Goal: Transaction & Acquisition: Purchase product/service

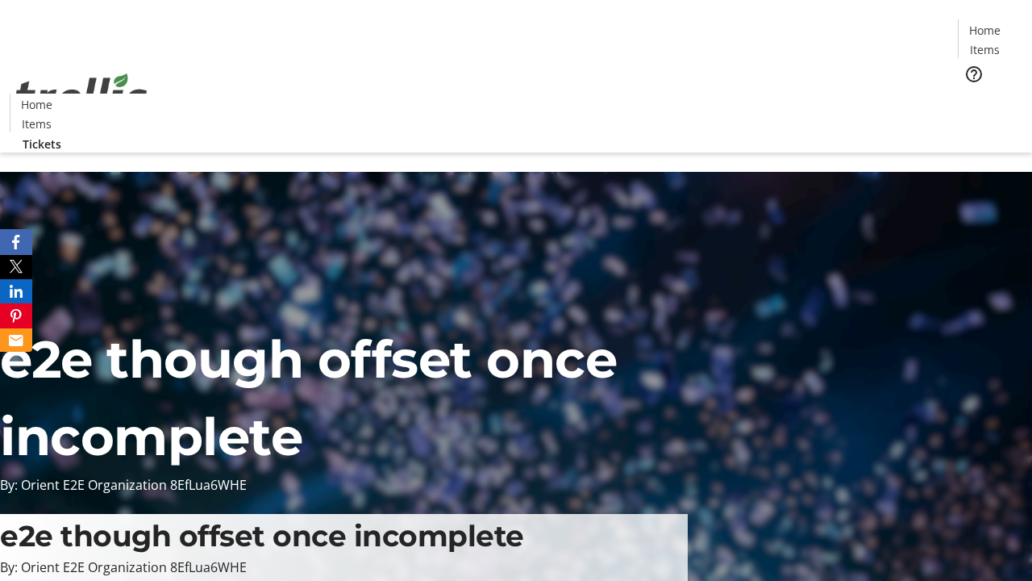
click at [971, 94] on span "Tickets" at bounding box center [990, 102] width 39 height 17
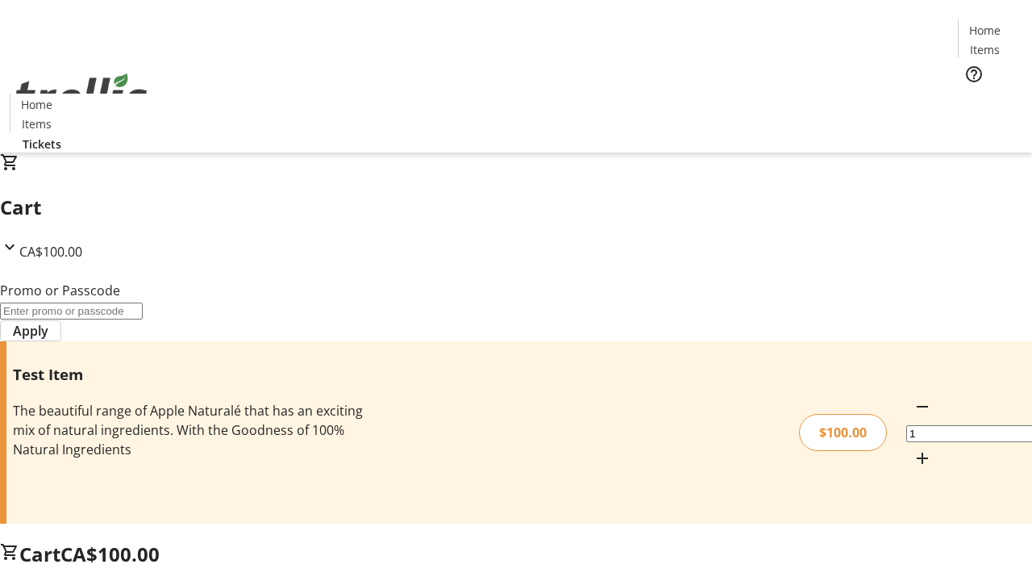
type input "FLAT"
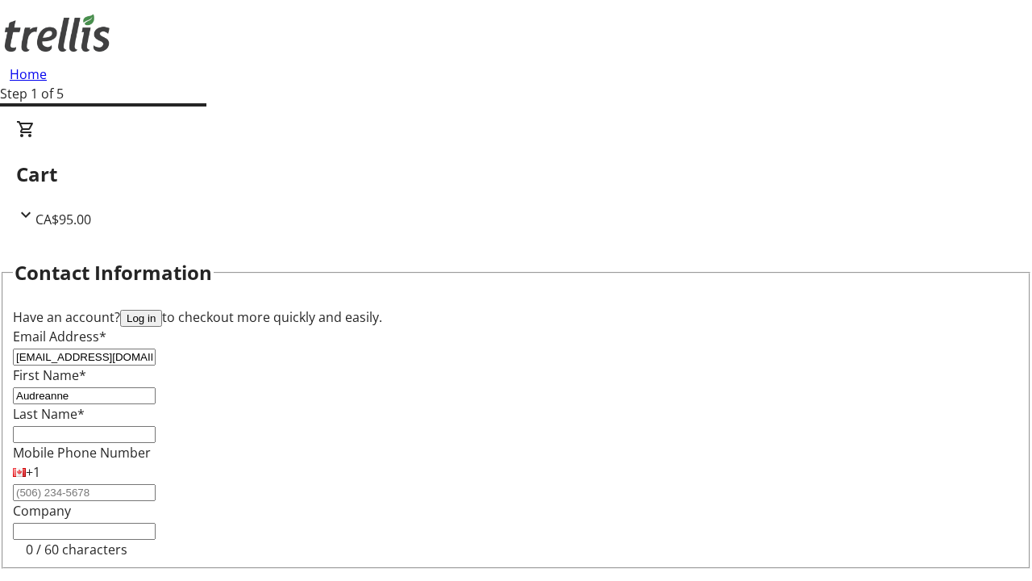
type input "Audreanne"
type input "[PERSON_NAME]"
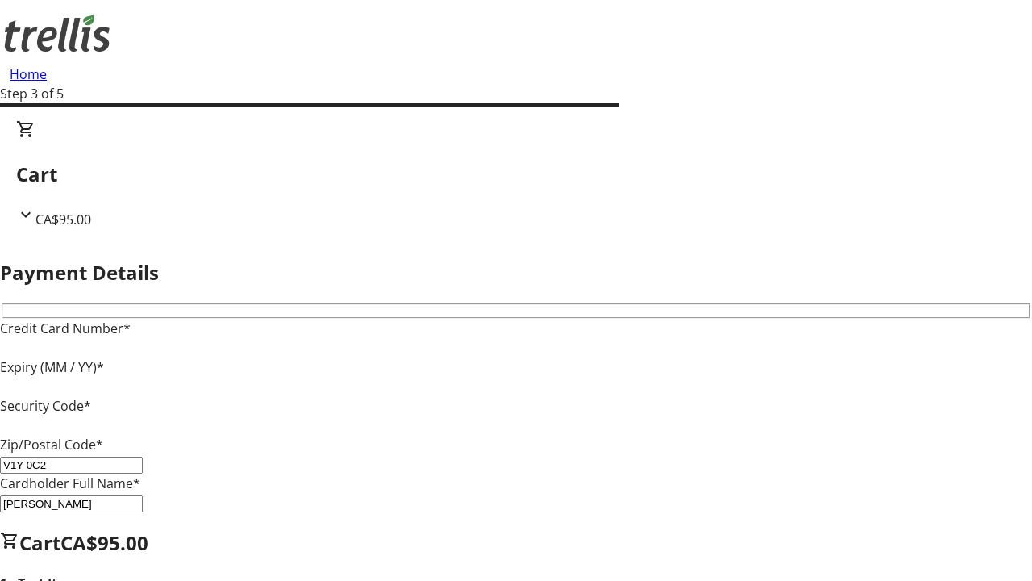
type input "V1Y 0C2"
